Goal: Information Seeking & Learning: Learn about a topic

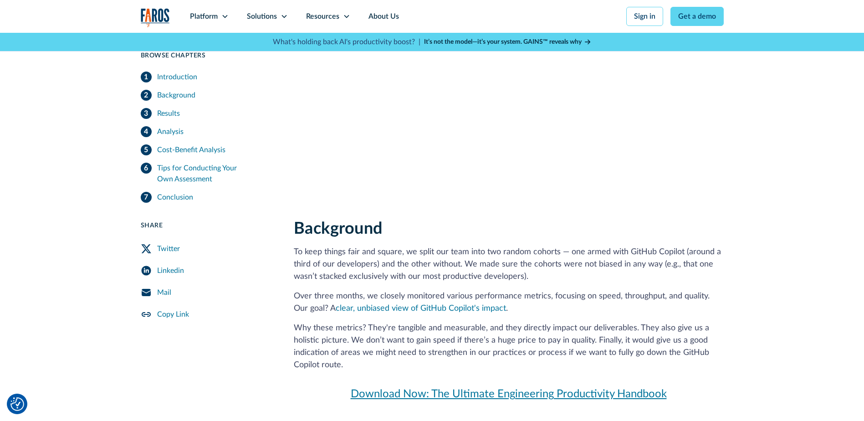
scroll to position [820, 0]
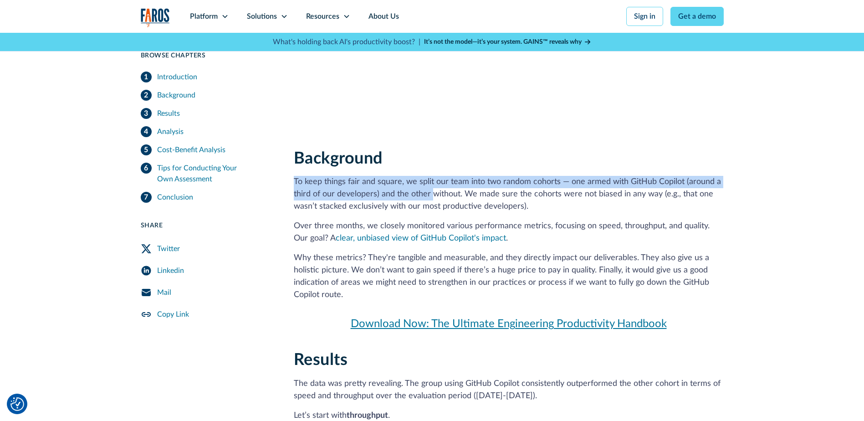
drag, startPoint x: 294, startPoint y: 183, endPoint x: 432, endPoint y: 190, distance: 138.6
click at [432, 190] on p "To keep things fair and square, we split our team into two random cohorts — one…" at bounding box center [509, 194] width 430 height 37
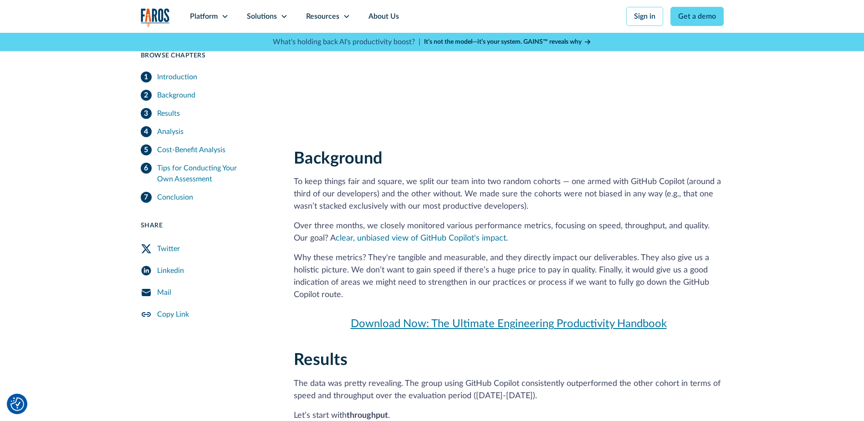
drag, startPoint x: 432, startPoint y: 190, endPoint x: 405, endPoint y: 202, distance: 29.4
click at [405, 202] on p "To keep things fair and square, we split our team into two random cohorts — one…" at bounding box center [509, 194] width 430 height 37
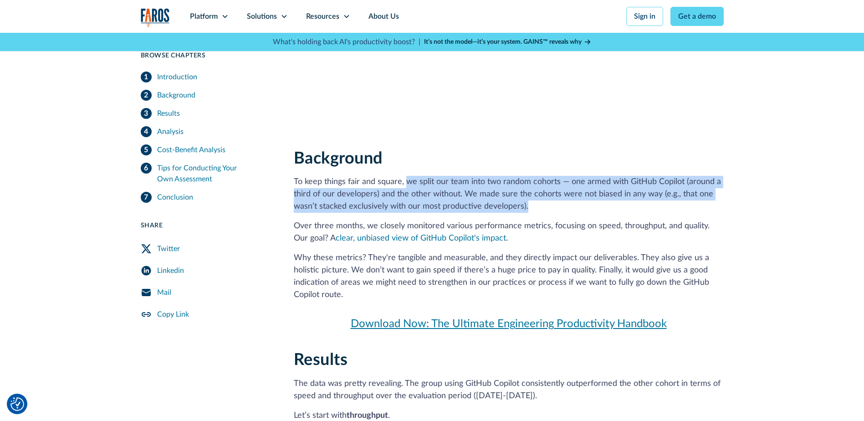
drag, startPoint x: 426, startPoint y: 184, endPoint x: 551, endPoint y: 203, distance: 126.2
click at [551, 203] on p "To keep things fair and square, we split our team into two random cohorts — one…" at bounding box center [509, 194] width 430 height 37
drag, startPoint x: 551, startPoint y: 203, endPoint x: 386, endPoint y: 210, distance: 165.0
click at [386, 210] on p "To keep things fair and square, we split our team into two random cohorts — one…" at bounding box center [509, 194] width 430 height 37
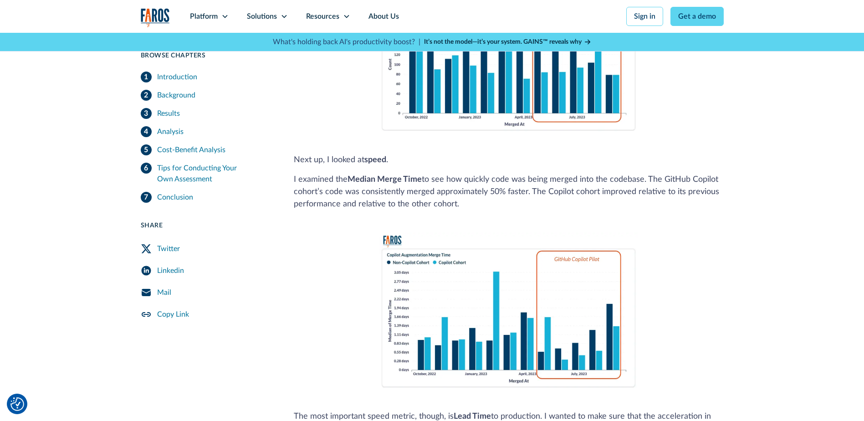
scroll to position [1366, 0]
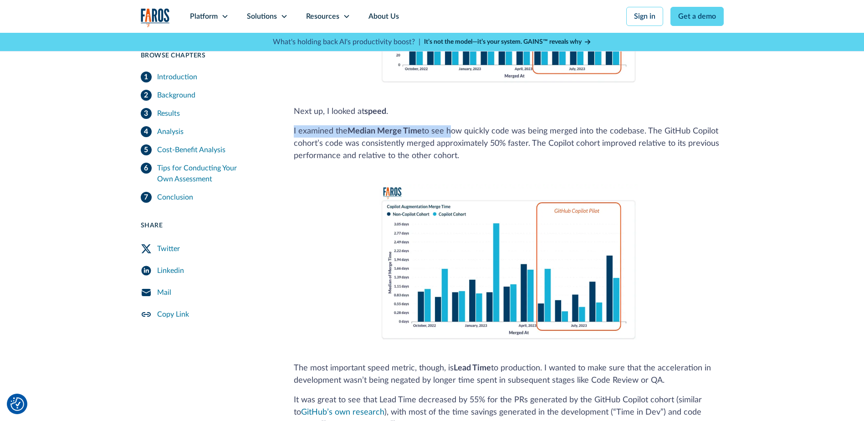
drag, startPoint x: 294, startPoint y: 131, endPoint x: 449, endPoint y: 136, distance: 154.9
click at [449, 136] on p "I examined the Median Merge Time to see how quickly code was being merged into …" at bounding box center [509, 143] width 430 height 37
drag, startPoint x: 449, startPoint y: 136, endPoint x: 369, endPoint y: 168, distance: 85.8
click at [375, 139] on p "I examined the Median Merge Time to see how quickly code was being merged into …" at bounding box center [509, 143] width 430 height 37
drag, startPoint x: 351, startPoint y: 129, endPoint x: 411, endPoint y: 133, distance: 60.2
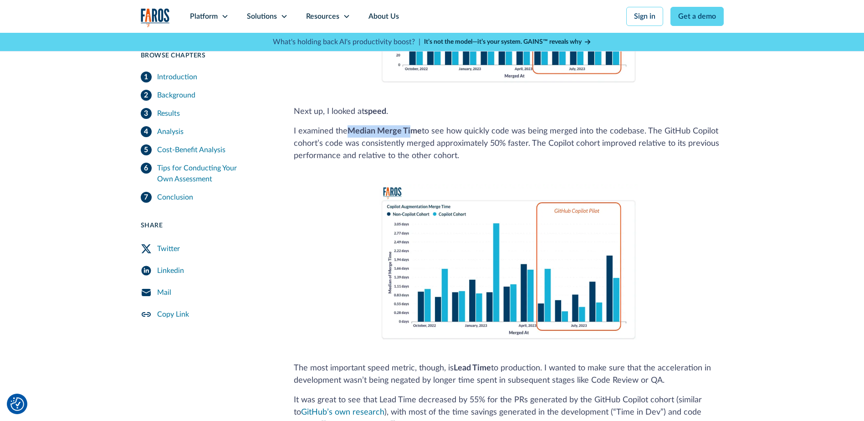
click at [410, 133] on strong "Median Merge Time" at bounding box center [384, 131] width 74 height 8
drag, startPoint x: 411, startPoint y: 133, endPoint x: 405, endPoint y: 137, distance: 7.8
click at [405, 137] on p "I examined the Median Merge Time to see how quickly code was being merged into …" at bounding box center [509, 143] width 430 height 37
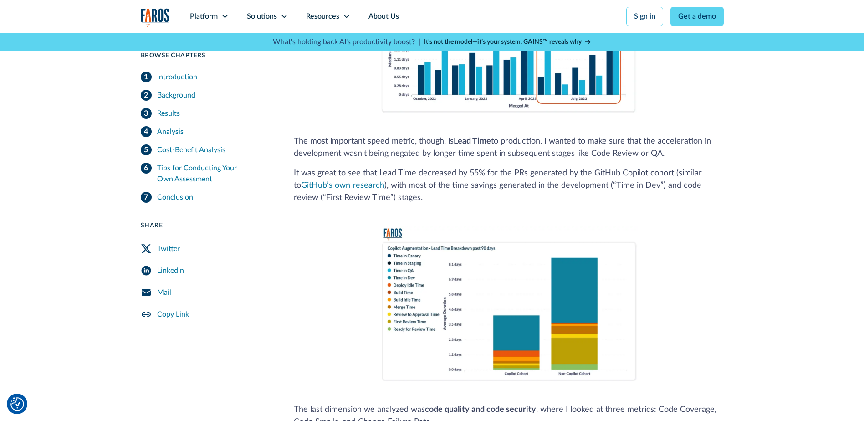
scroll to position [1594, 0]
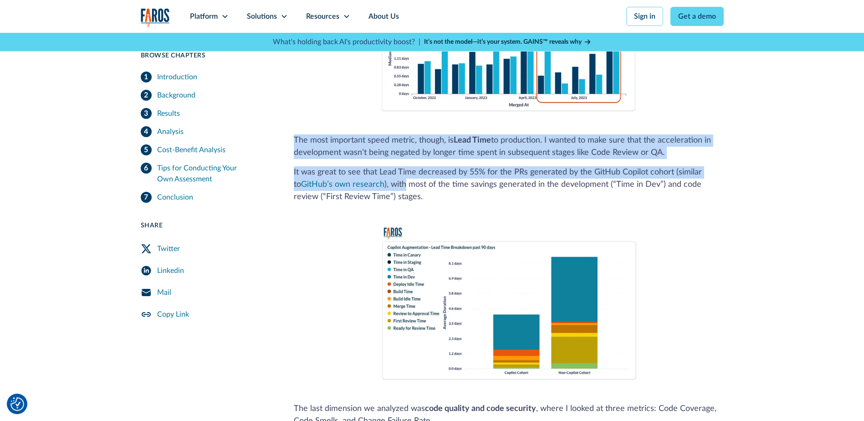
drag, startPoint x: 294, startPoint y: 138, endPoint x: 397, endPoint y: 181, distance: 111.7
click at [396, 180] on div "Results The data was pretty revealing. The group using GitHub Copilot consisten…" at bounding box center [509, 118] width 430 height 1084
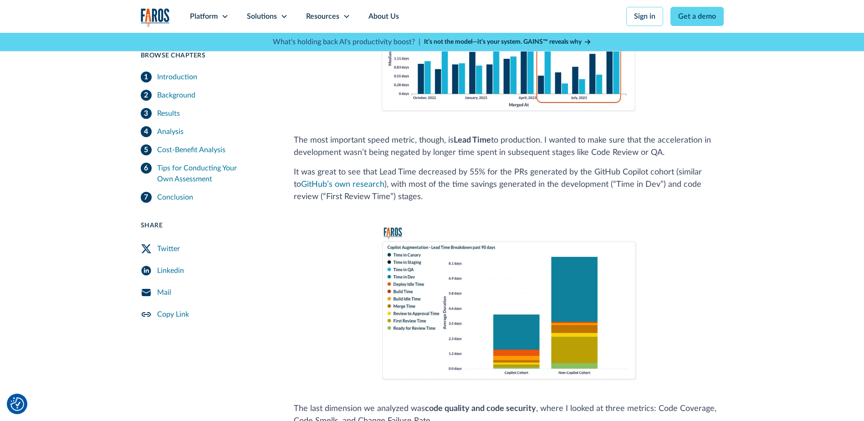
drag, startPoint x: 397, startPoint y: 181, endPoint x: 412, endPoint y: 197, distance: 21.6
click at [412, 197] on p "It was great to see that Lead Time decreased by 55% for the PRs generated by th…" at bounding box center [509, 184] width 430 height 37
click at [404, 196] on p "It was great to see that Lead Time decreased by 55% for the PRs generated by th…" at bounding box center [509, 184] width 430 height 37
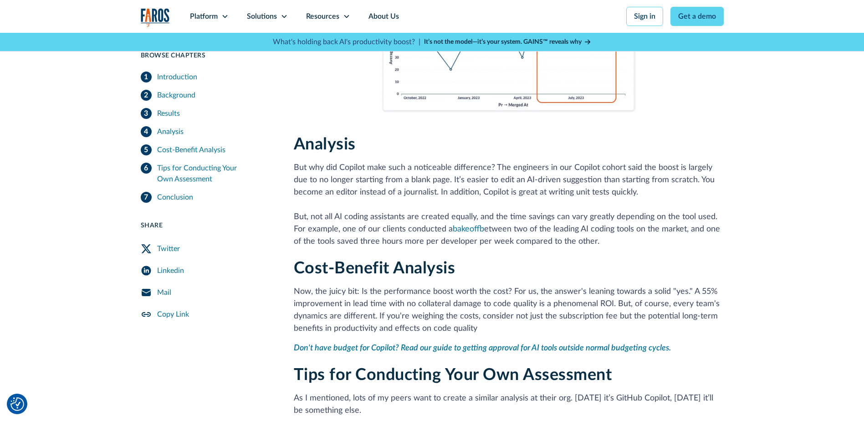
scroll to position [2185, 0]
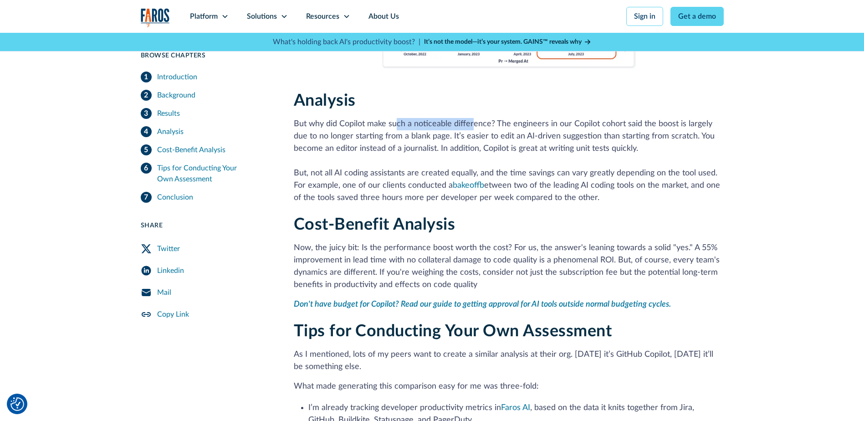
drag, startPoint x: 394, startPoint y: 126, endPoint x: 470, endPoint y: 122, distance: 76.6
click at [470, 122] on p "But why did Copilot make such a noticeable difference? The engineers in our Cop…" at bounding box center [509, 161] width 430 height 86
drag, startPoint x: 470, startPoint y: 122, endPoint x: 457, endPoint y: 159, distance: 38.7
click at [457, 159] on p "But why did Copilot make such a noticeable difference? The engineers in our Cop…" at bounding box center [509, 161] width 430 height 86
click at [485, 261] on p "Now, the juicy bit: Is the performance boost worth the cost? For us, the answer…" at bounding box center [509, 266] width 430 height 49
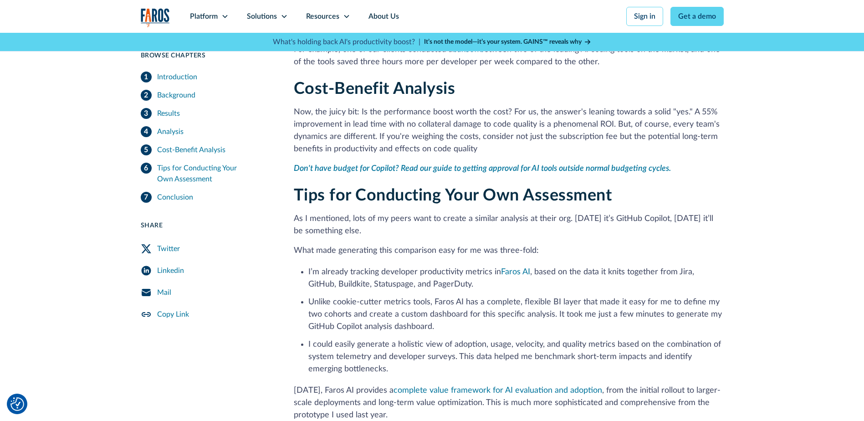
scroll to position [2322, 0]
drag, startPoint x: 309, startPoint y: 270, endPoint x: 396, endPoint y: 277, distance: 87.3
click at [395, 277] on li "I’m already tracking developer productivity metrics in [GEOGRAPHIC_DATA] AI , b…" at bounding box center [515, 277] width 415 height 25
drag, startPoint x: 396, startPoint y: 277, endPoint x: 449, endPoint y: 291, distance: 55.0
click at [449, 291] on ul "I’m already tracking developer productivity metrics in [GEOGRAPHIC_DATA] AI , b…" at bounding box center [509, 318] width 430 height 111
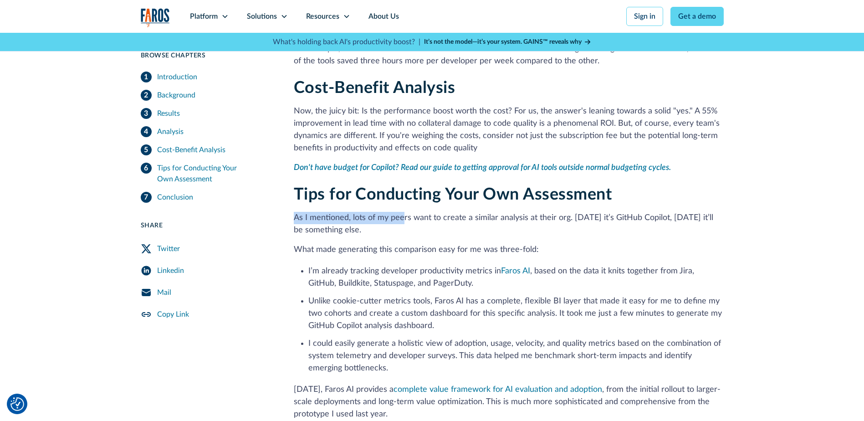
drag, startPoint x: 295, startPoint y: 216, endPoint x: 403, endPoint y: 221, distance: 108.5
click at [403, 221] on p "As I mentioned, lots of my peers want to create a similar analysis at their org…" at bounding box center [509, 224] width 430 height 25
drag, startPoint x: 403, startPoint y: 221, endPoint x: 397, endPoint y: 242, distance: 22.3
click at [397, 242] on div "Tips for Conducting Your Own Assessment As I mentioned, lots of my peers want t…" at bounding box center [509, 396] width 430 height 422
drag, startPoint x: 382, startPoint y: 226, endPoint x: 286, endPoint y: 215, distance: 97.1
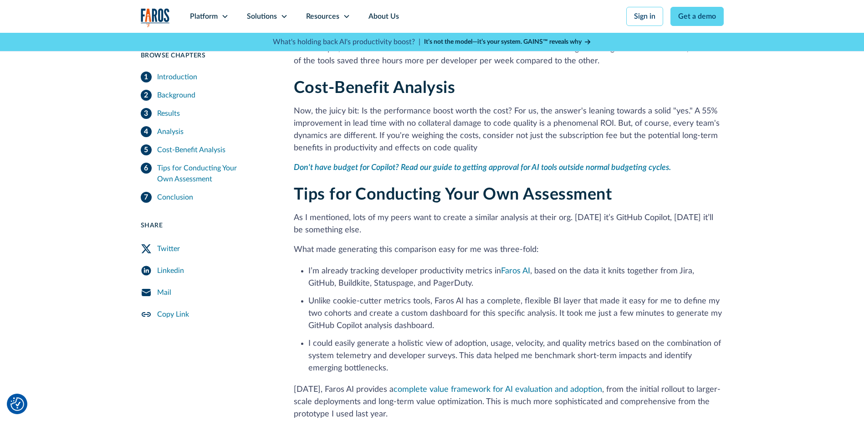
drag, startPoint x: 287, startPoint y: 215, endPoint x: 448, endPoint y: 235, distance: 162.0
click at [448, 235] on p "As I mentioned, lots of my peers want to create a similar analysis at their org…" at bounding box center [509, 224] width 430 height 25
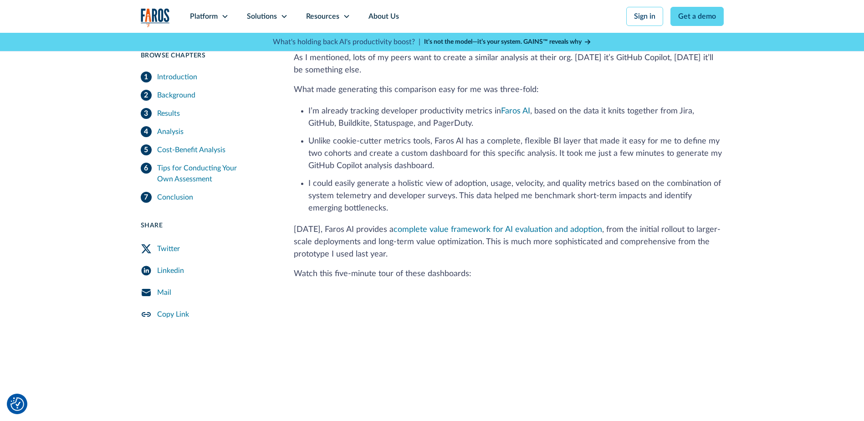
scroll to position [2504, 0]
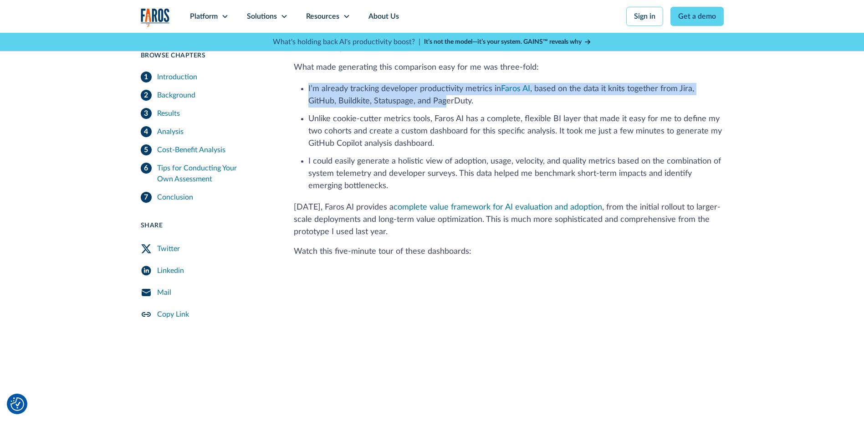
drag, startPoint x: 305, startPoint y: 84, endPoint x: 416, endPoint y: 103, distance: 112.3
click at [416, 103] on ul "I’m already tracking developer productivity metrics in [GEOGRAPHIC_DATA] AI , b…" at bounding box center [509, 136] width 430 height 111
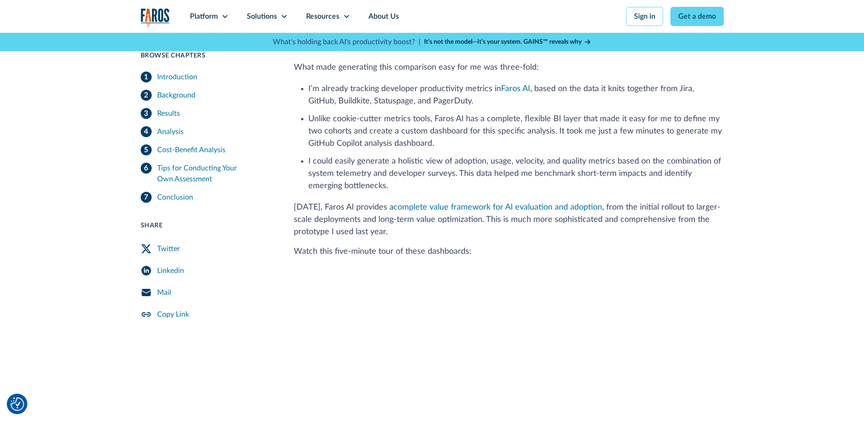
drag, startPoint x: 417, startPoint y: 103, endPoint x: 395, endPoint y: 146, distance: 48.1
click at [395, 146] on li "Unlike cookie-cutter metrics tools, Faros AI has a complete, flexible BI layer …" at bounding box center [515, 131] width 415 height 37
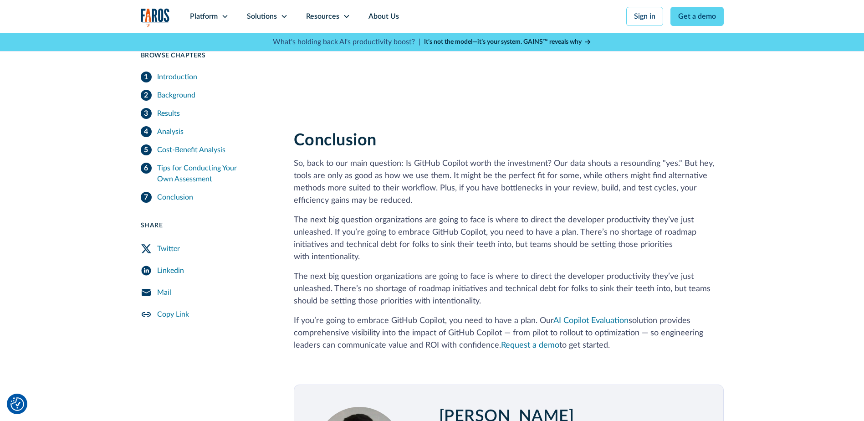
scroll to position [2823, 0]
